Goal: Task Accomplishment & Management: Manage account settings

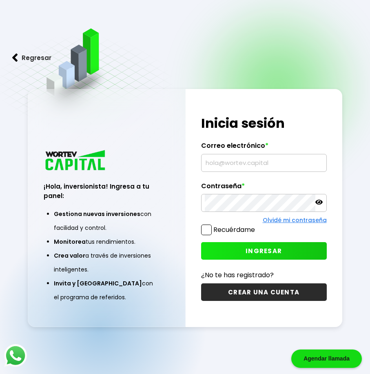
type input "[EMAIL_ADDRESS][DOMAIN_NAME]"
click at [276, 251] on span "INGRESAR" at bounding box center [264, 251] width 36 height 9
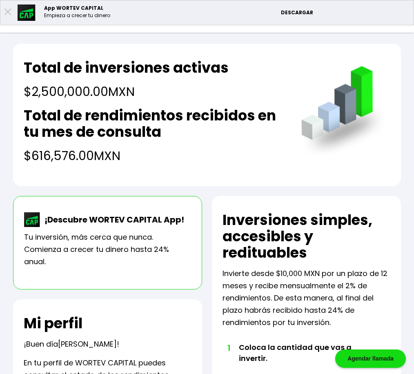
scroll to position [82, 0]
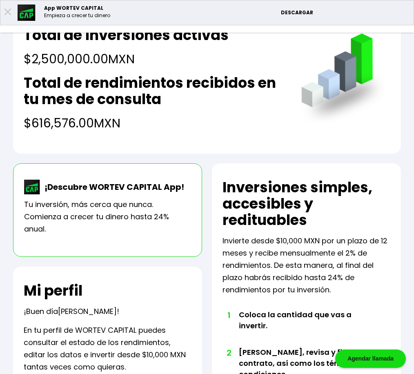
click at [0, 0] on li "Editar perfil" at bounding box center [0, 0] width 0 height 0
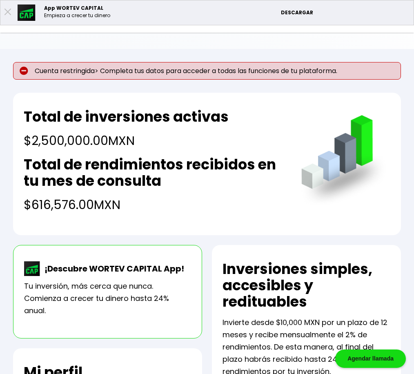
select select "Mujer"
select select "Licenciatura"
select select "MX"
select select "BBVA Bancomer"
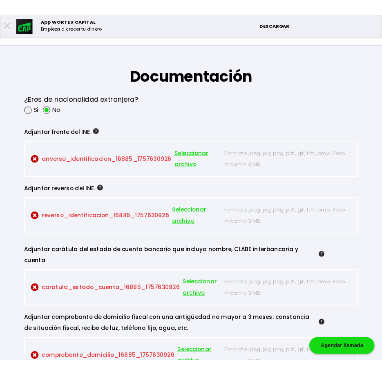
scroll to position [735, 0]
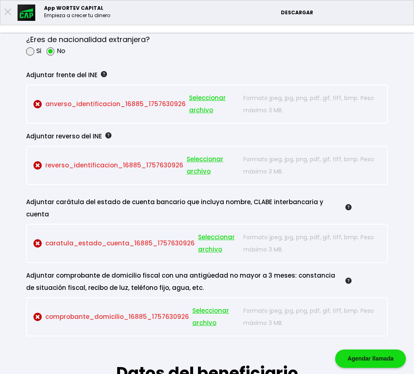
click at [230, 116] on p "anverso_identificacion_16885_1757630926 Seleccionar archivo" at bounding box center [136, 104] width 206 height 24
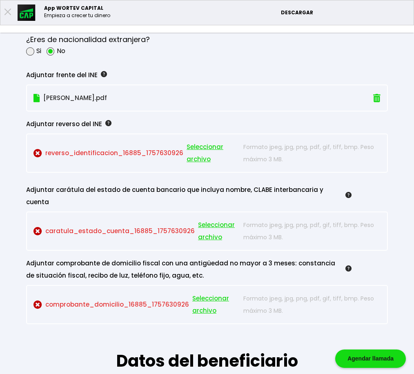
click at [173, 104] on p "[PERSON_NAME].pdf" at bounding box center [178, 98] width 291 height 12
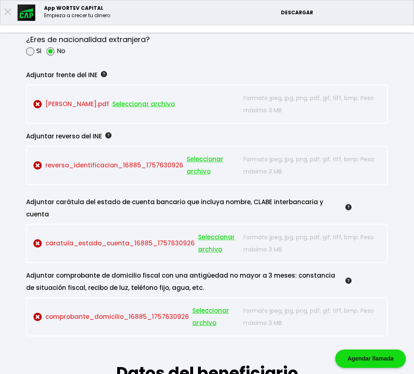
click at [42, 109] on img at bounding box center [37, 104] width 9 height 9
click at [304, 116] on p "Formato jpeg, jpg, png, pdf, gif, tiff, bmp. Peso máximo 3 MB." at bounding box center [311, 104] width 137 height 24
click at [42, 109] on img at bounding box center [37, 104] width 9 height 9
click at [177, 116] on p "[PERSON_NAME].pdf Seleccionar archivo" at bounding box center [136, 104] width 206 height 24
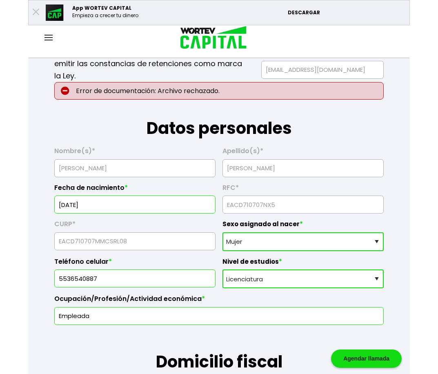
scroll to position [0, 0]
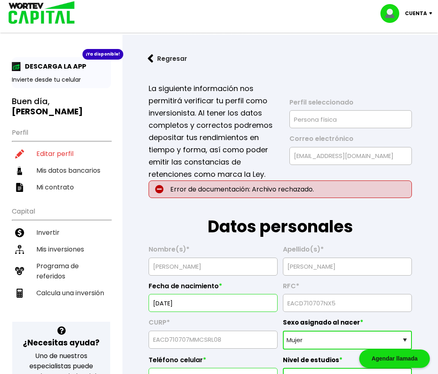
click at [370, 8] on p "Cuenta" at bounding box center [416, 13] width 22 height 12
click at [370, 51] on li "Cerrar sesión" at bounding box center [407, 54] width 65 height 17
